Goal: Information Seeking & Learning: Learn about a topic

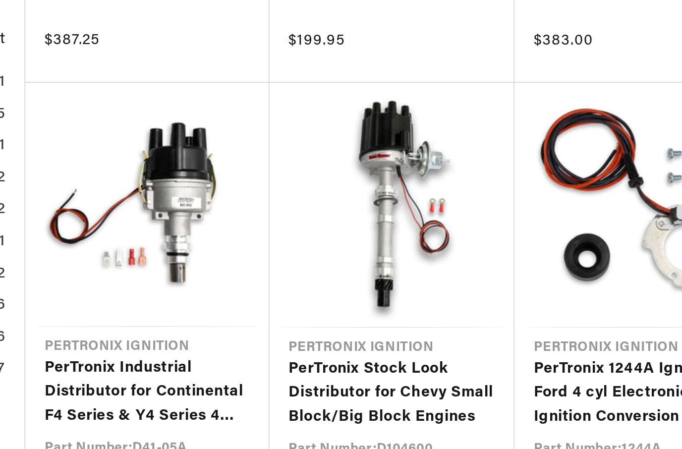
scroll to position [859, 0]
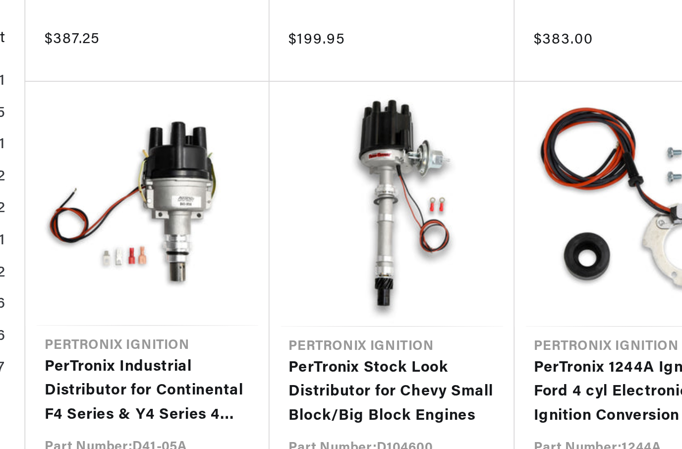
scroll to position [670, 0]
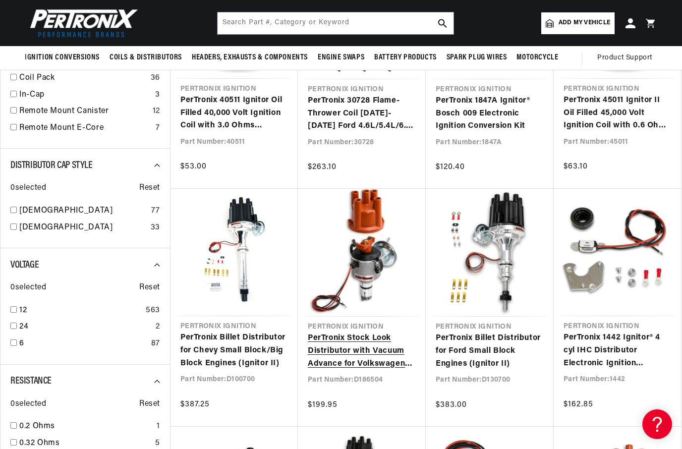
click at [346, 342] on link "PerTronix Stock Look Distributor with Vacuum Advance for Volkswagen Type 1 Engi…" at bounding box center [362, 351] width 108 height 38
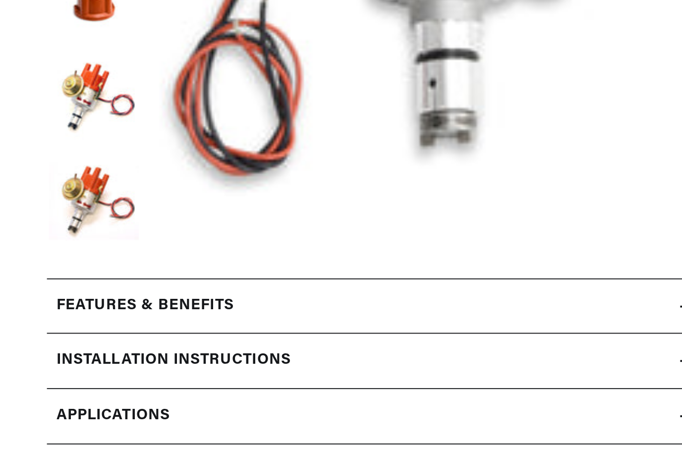
scroll to position [147, 0]
click at [46, 348] on h2 "Features & Benefits" at bounding box center [77, 354] width 94 height 13
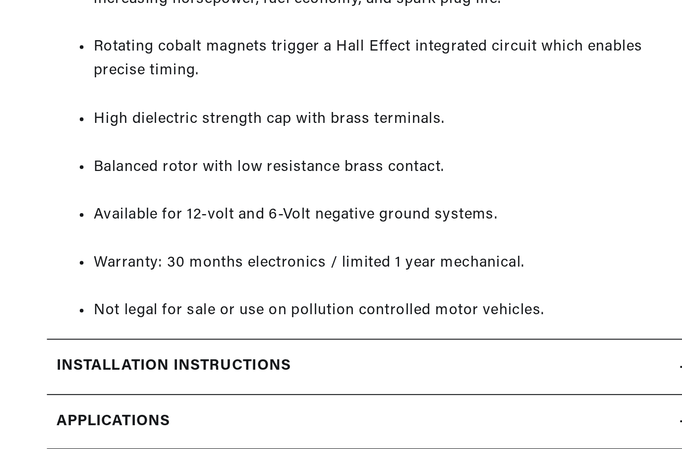
scroll to position [0, 0]
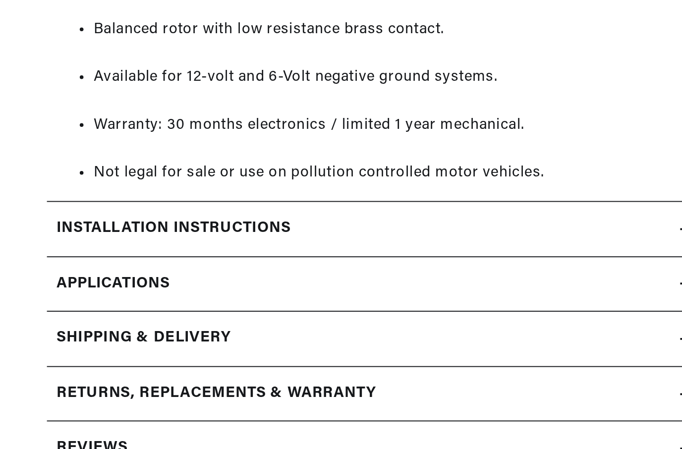
click at [50, 337] on span "Applications" at bounding box center [60, 343] width 60 height 13
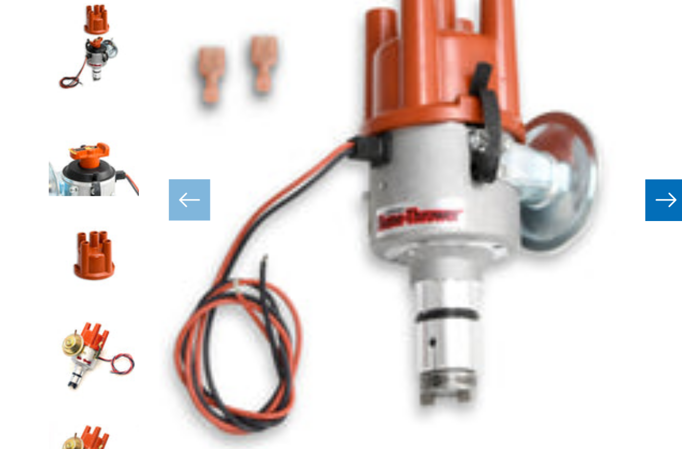
scroll to position [11, 0]
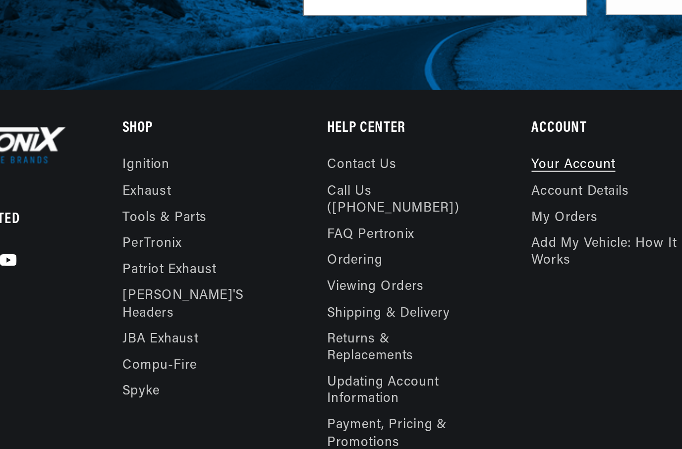
click at [352, 217] on link "Your account" at bounding box center [374, 222] width 45 height 11
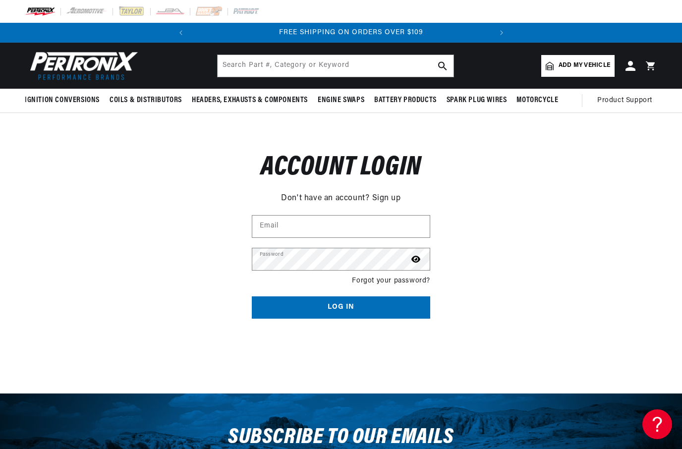
scroll to position [0, 301]
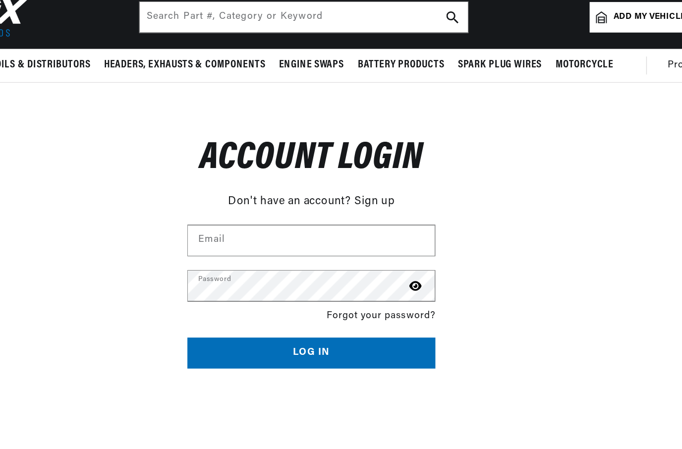
click at [372, 192] on link "Sign up" at bounding box center [386, 198] width 29 height 13
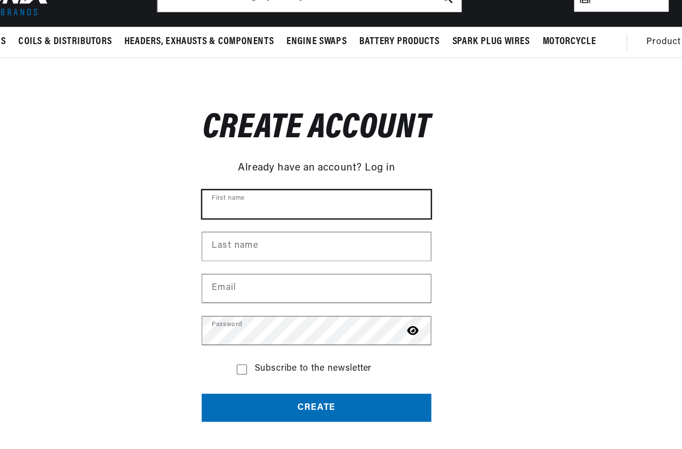
click at [261, 216] on input "First name" at bounding box center [341, 227] width 178 height 22
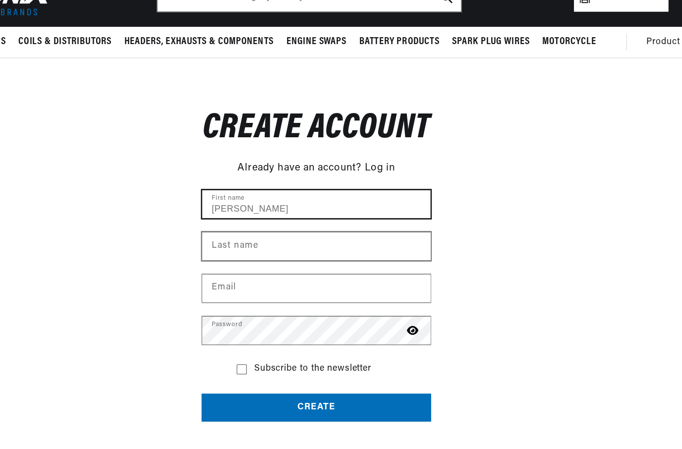
type input "Andrew"
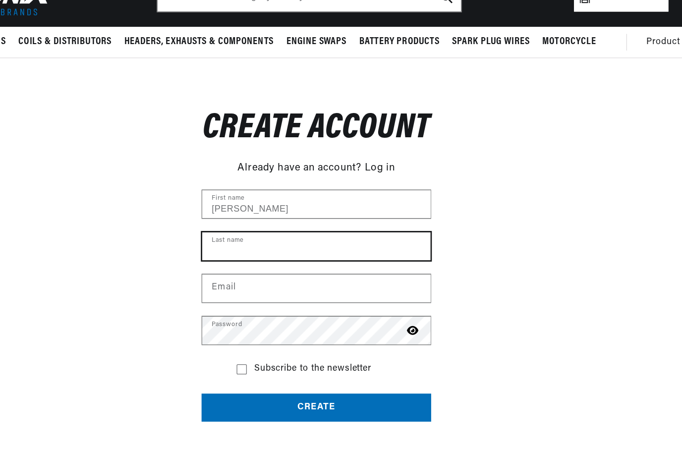
click at [252, 248] on input "Last name" at bounding box center [341, 259] width 178 height 22
type input "taylor"
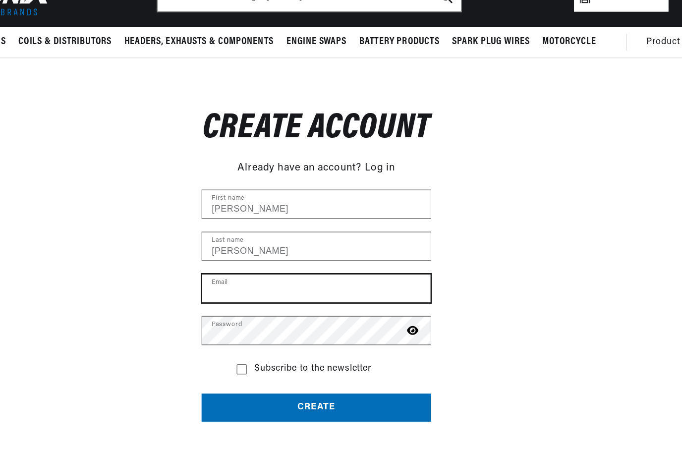
click at [252, 281] on input "Email" at bounding box center [341, 292] width 178 height 22
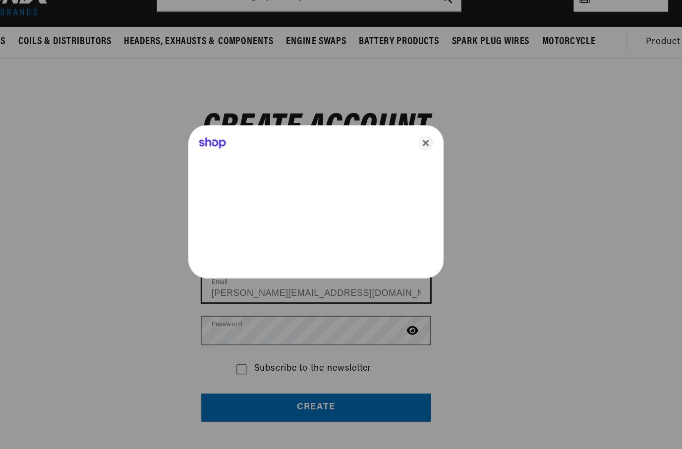
type input "andrew-taylor1@mail.com"
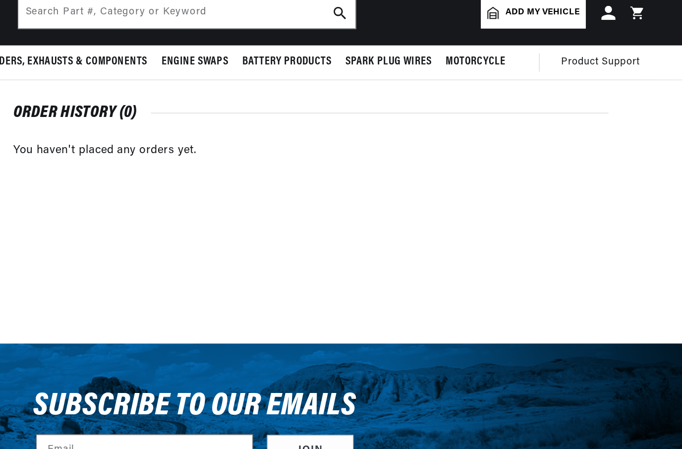
click at [559, 61] on span "Add my vehicle" at bounding box center [585, 65] width 52 height 9
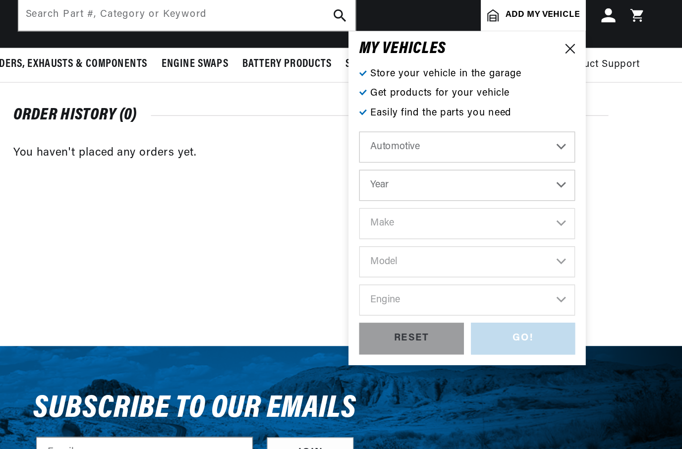
click at [456, 174] on select "Year [DATE] 2025 2024 2023 2022 2021 2020 2019 2018 2017 2016 2015 2014 2013 20…" at bounding box center [531, 185] width 151 height 22
select select "1968"
click at [456, 174] on select "2026 2025 2024 2023 2022 2021 2020 2019 2018 2017 2016 2015 2014 2013 2012 2011…" at bounding box center [531, 185] width 151 height 22
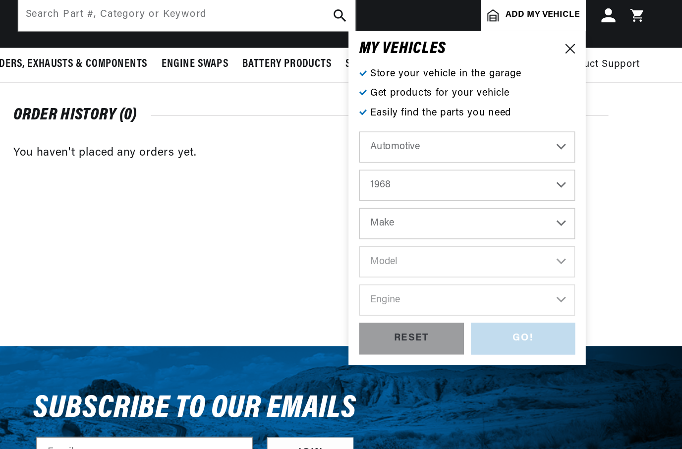
select select "1970"
click at [456, 201] on select "Make Alfa Romeo American Motors Aston [PERSON_NAME] Audi [GEOGRAPHIC_DATA] [PER…" at bounding box center [531, 212] width 151 height 22
select select "Volkswagen"
click at [456, 228] on select "Model Beetle Fastback Karmann Ghia Squareback" at bounding box center [531, 239] width 151 height 22
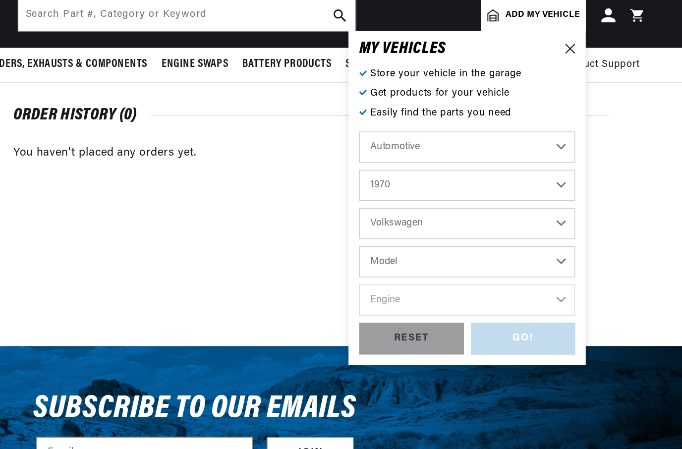
scroll to position [0, 301]
select select "Squareback"
click at [456, 254] on select "Engine 1.6L 4" at bounding box center [531, 265] width 151 height 22
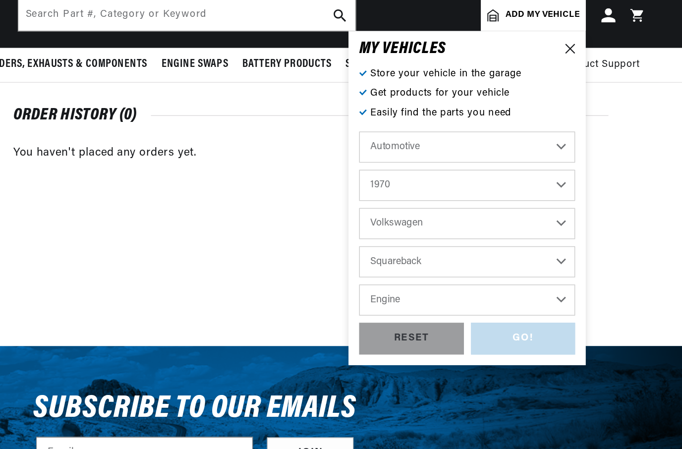
select select "1.6L"
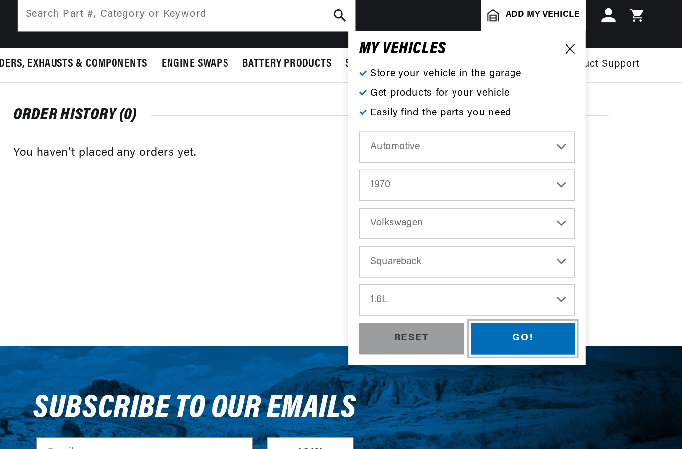
click at [535, 281] on div "GO!" at bounding box center [571, 292] width 73 height 22
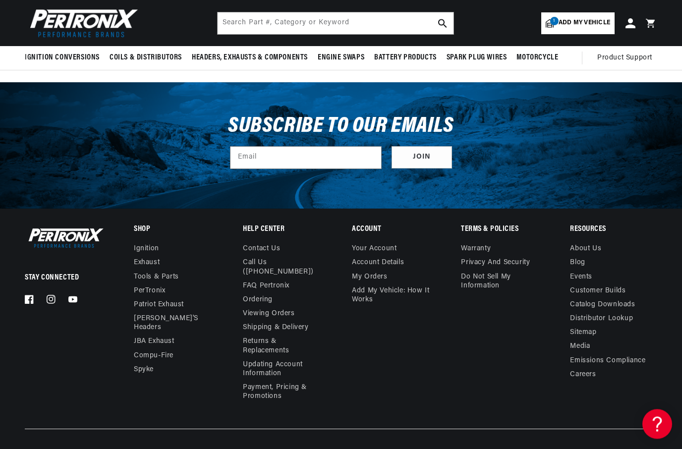
scroll to position [1536, 0]
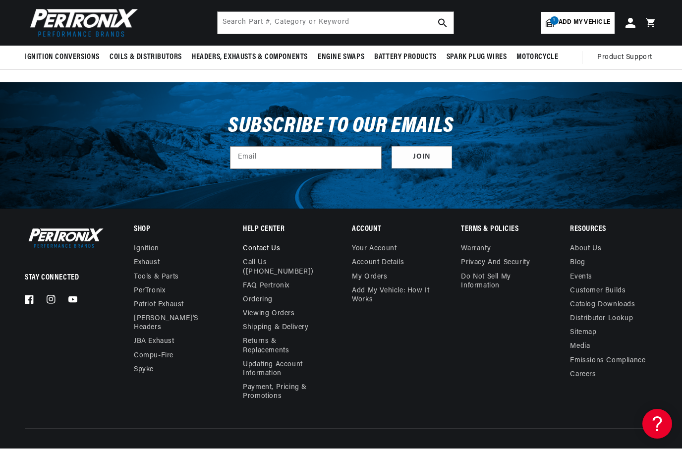
click at [251, 246] on link "Contact us" at bounding box center [261, 250] width 37 height 11
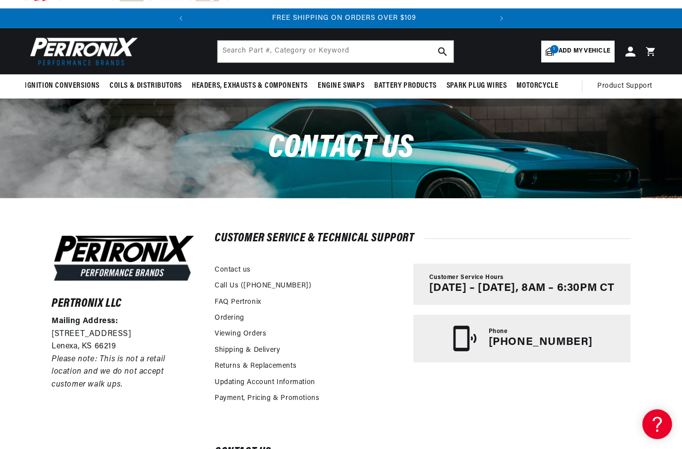
scroll to position [0, 301]
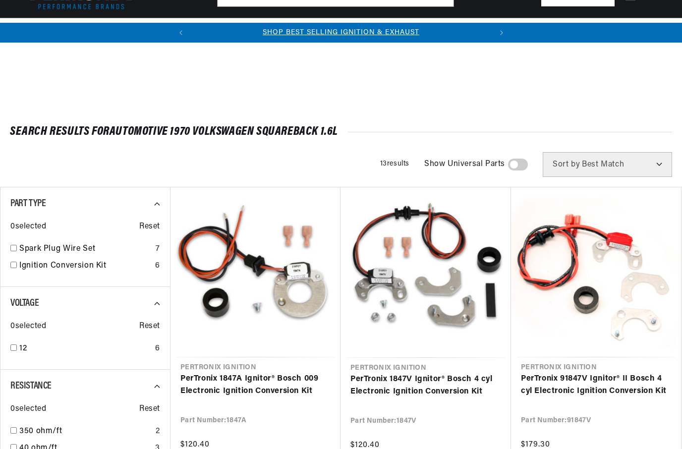
scroll to position [683, 0]
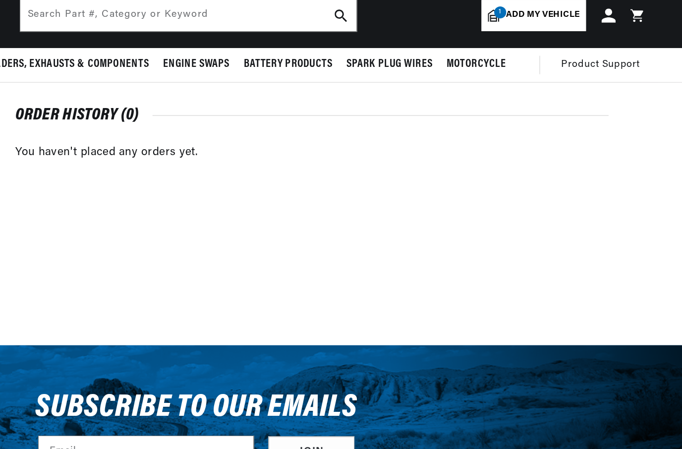
scroll to position [55, 203]
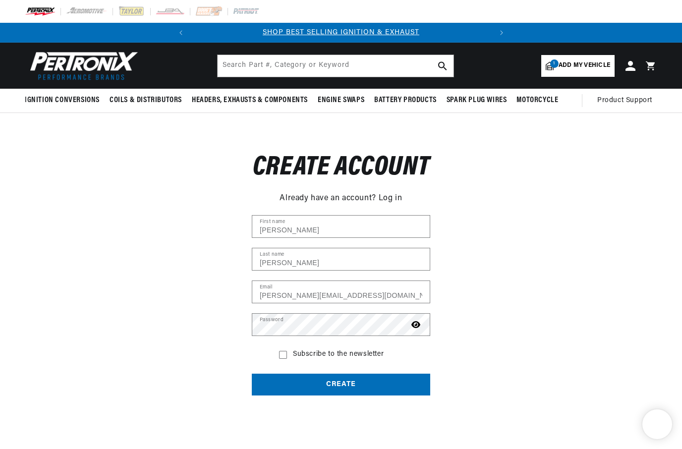
scroll to position [110, 95]
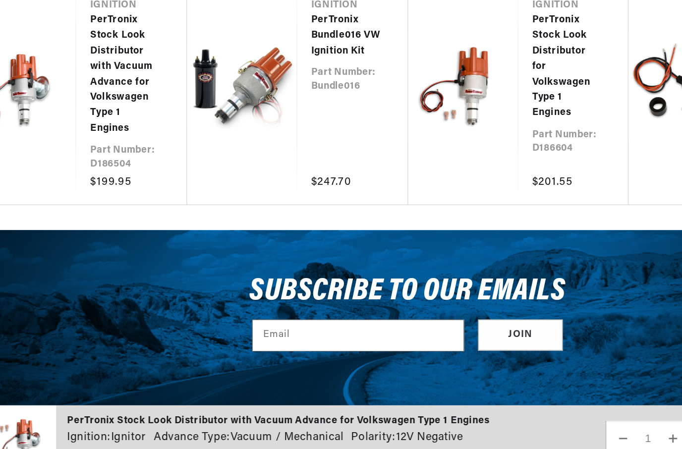
scroll to position [1826, 0]
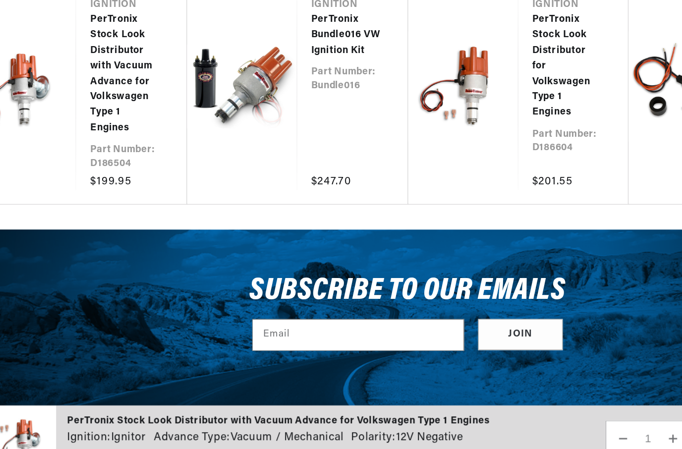
click at [484, 403] on button "Decrease quantity for PerTronix Stock Look Distributor with Vacuum Advance for …" at bounding box center [496, 416] width 24 height 26
click at [507, 403] on input "1" at bounding box center [513, 416] width 12 height 26
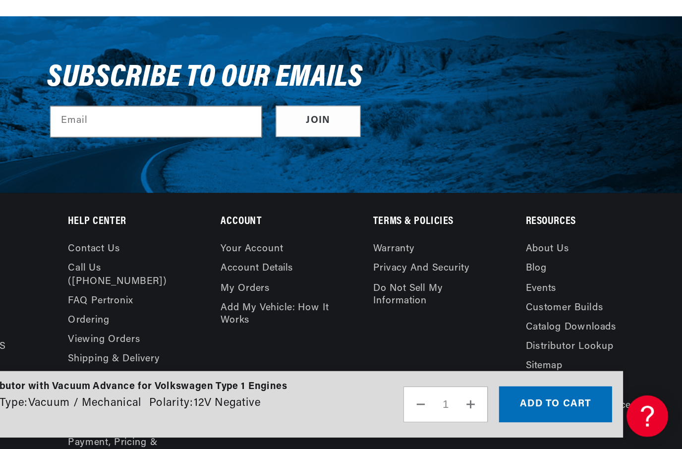
click at [484, 403] on button "Decrease quantity for PerTronix Stock Look Distributor with Vacuum Advance for …" at bounding box center [496, 416] width 24 height 26
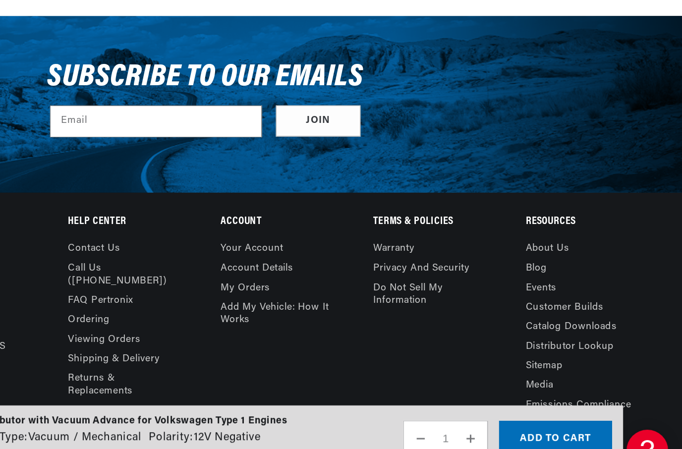
click at [302, 392] on div "PerTronix Stock Look Distributor with Vacuum Advance for Volkswagen Type 1 Engi…" at bounding box center [337, 416] width 590 height 48
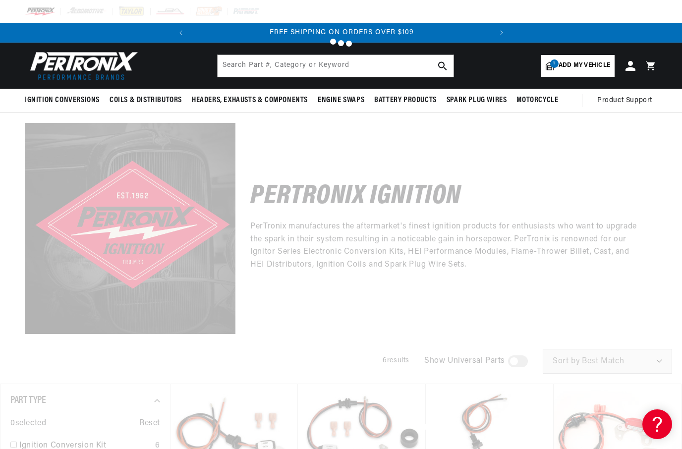
scroll to position [1091, 0]
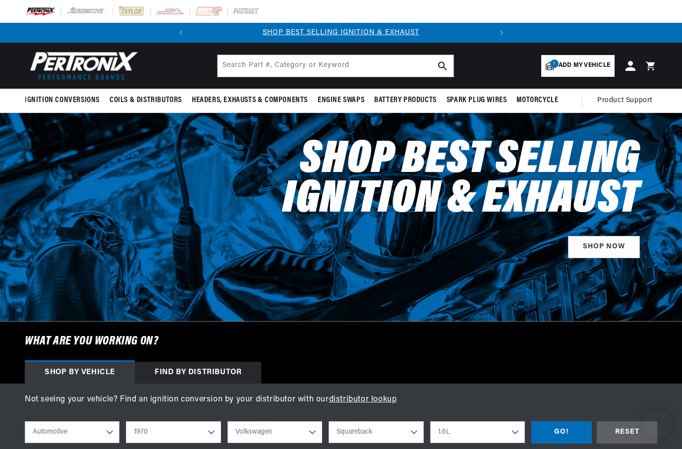
select select "1970"
select select "Volkswagen"
select select "Squareback"
